Goal: Information Seeking & Learning: Learn about a topic

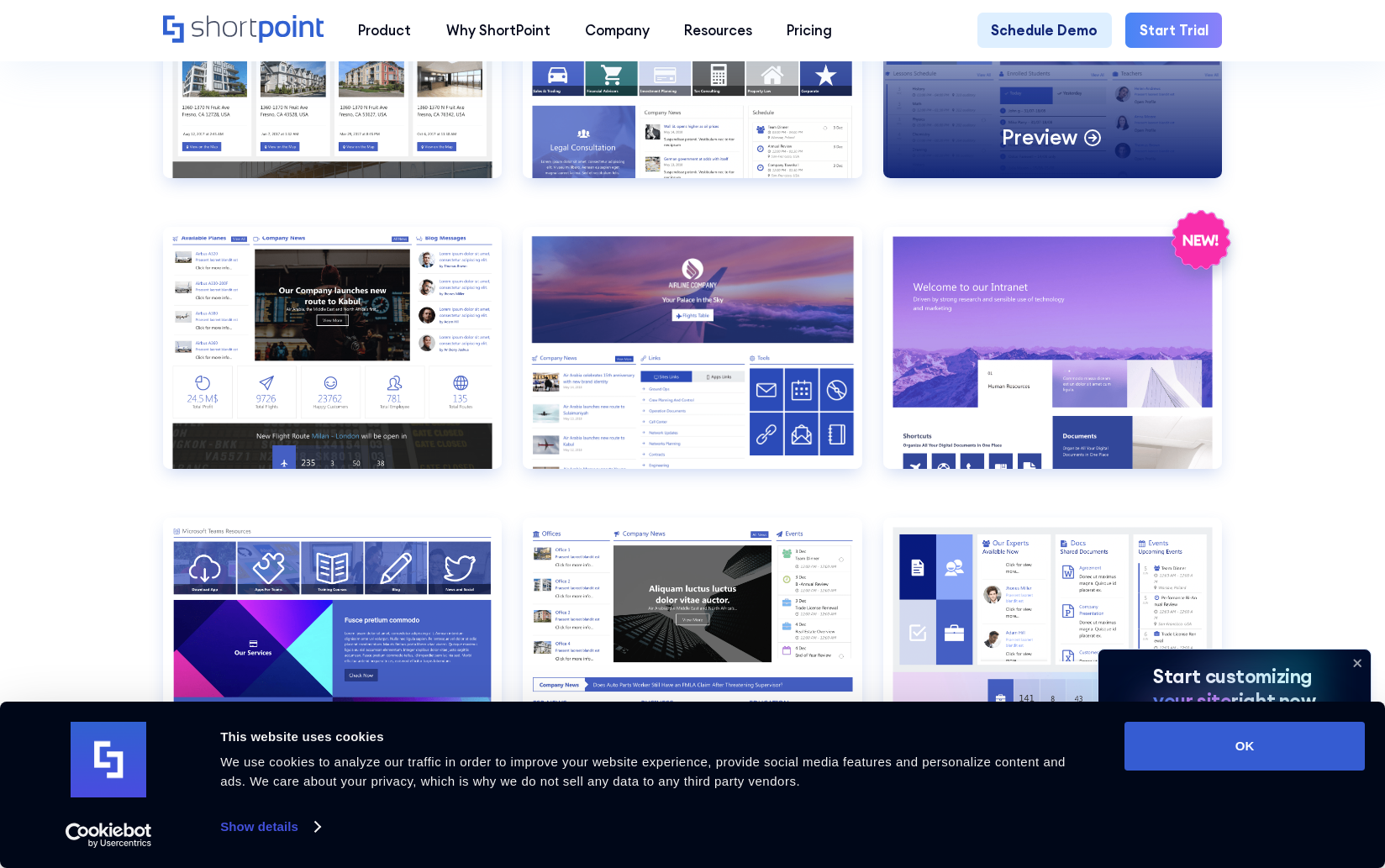
scroll to position [2269, 0]
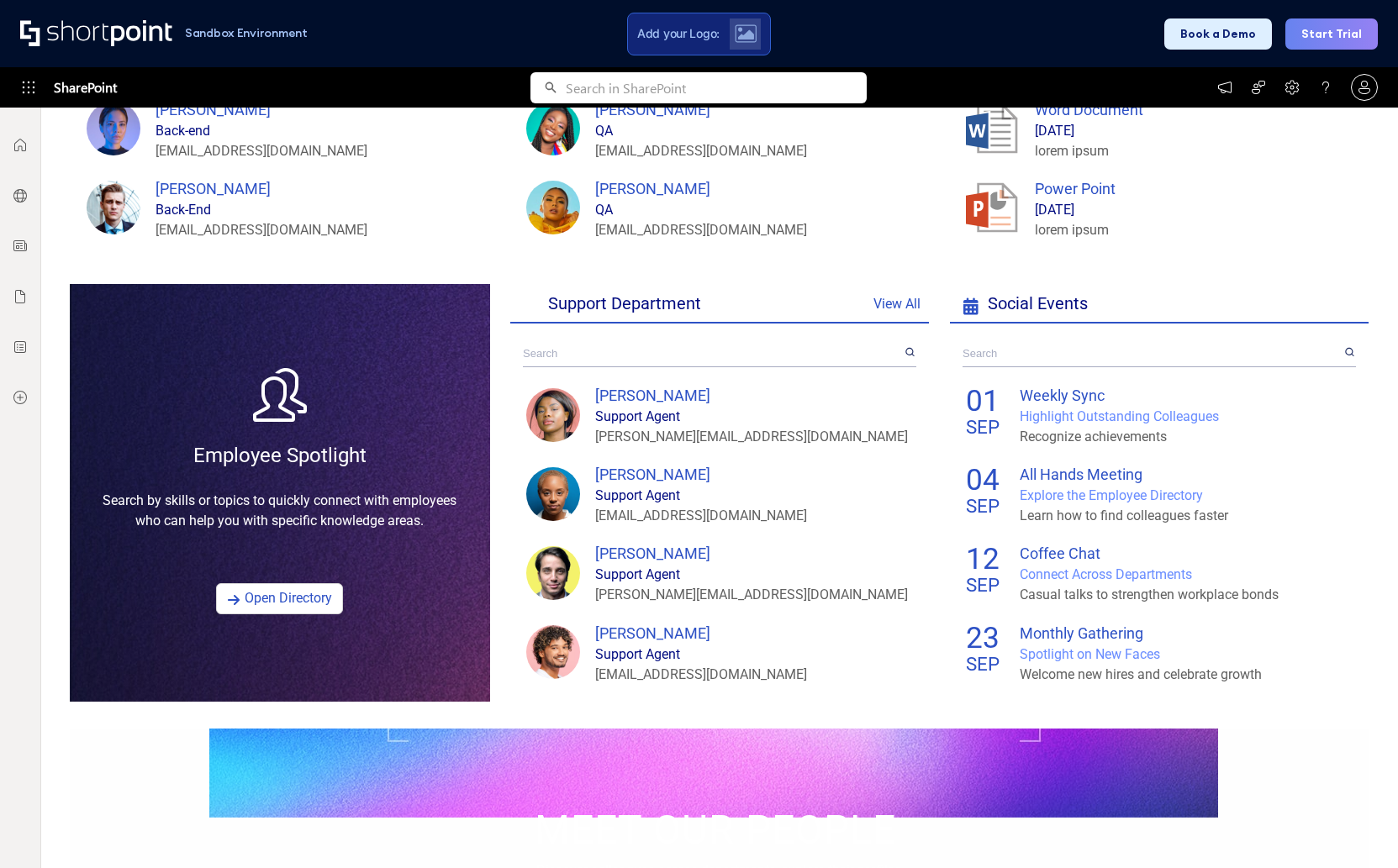
scroll to position [1034, 0]
